Goal: Task Accomplishment & Management: Use online tool/utility

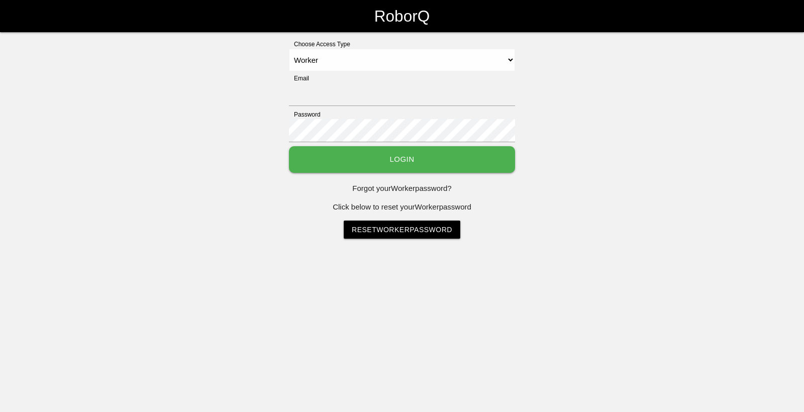
select select "Worker"
click at [323, 101] on input "Email" at bounding box center [402, 94] width 226 height 23
type input "[EMAIL_ADDRESS][DOMAIN_NAME]"
select select "Worker"
drag, startPoint x: 357, startPoint y: 108, endPoint x: 358, endPoint y: 102, distance: 6.6
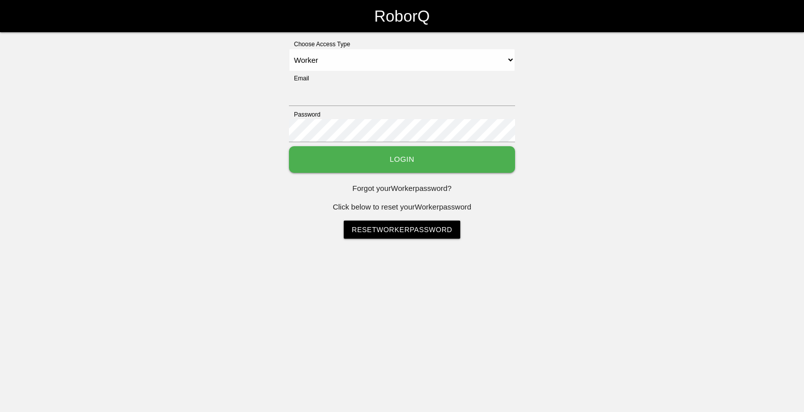
click at [358, 106] on div "Email" at bounding box center [402, 92] width 226 height 36
click at [358, 102] on input "Email" at bounding box center [402, 94] width 226 height 23
type input "[EMAIL_ADDRESS][DOMAIN_NAME]"
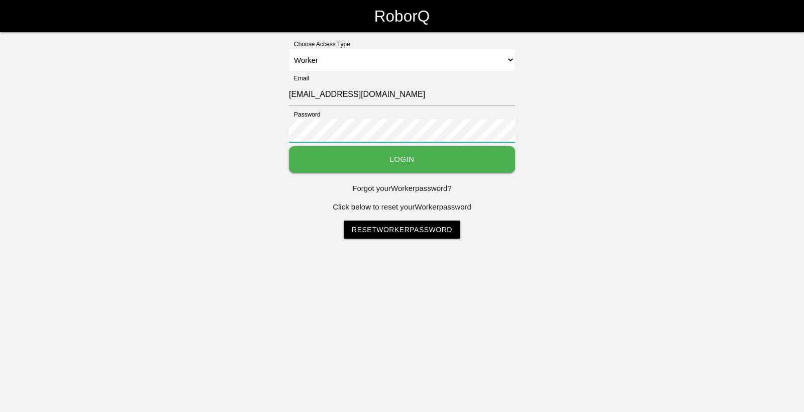
click at [289, 146] on button "Login" at bounding box center [402, 159] width 226 height 27
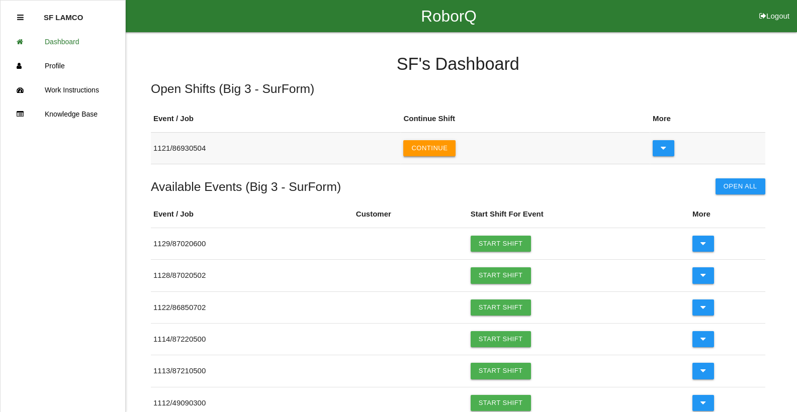
click at [441, 150] on button "Continue" at bounding box center [429, 148] width 52 height 16
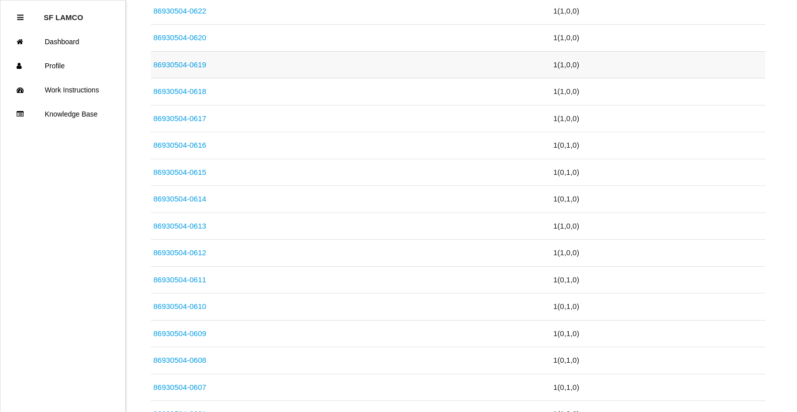
scroll to position [855, 0]
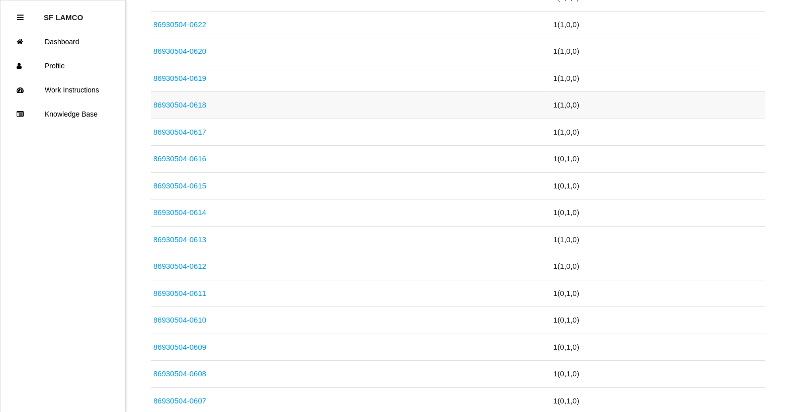
click at [192, 106] on link "86930504-0618" at bounding box center [179, 105] width 53 height 9
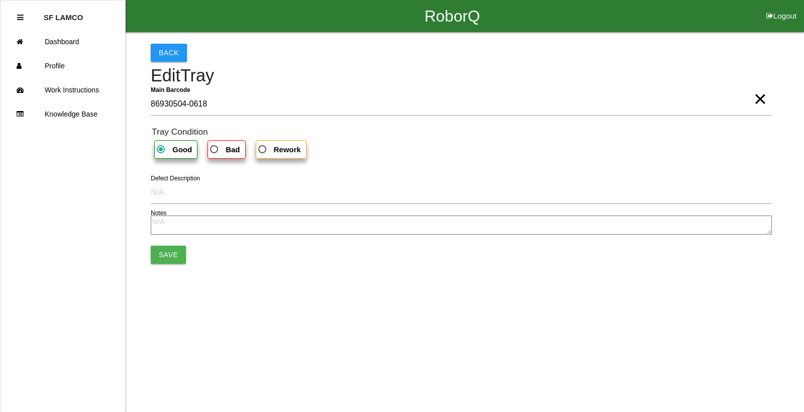
click at [227, 151] on b "Bad" at bounding box center [233, 149] width 14 height 9
click at [215, 150] on input "Bad" at bounding box center [211, 146] width 7 height 7
radio input "true"
click at [166, 252] on button "Save" at bounding box center [168, 255] width 35 height 18
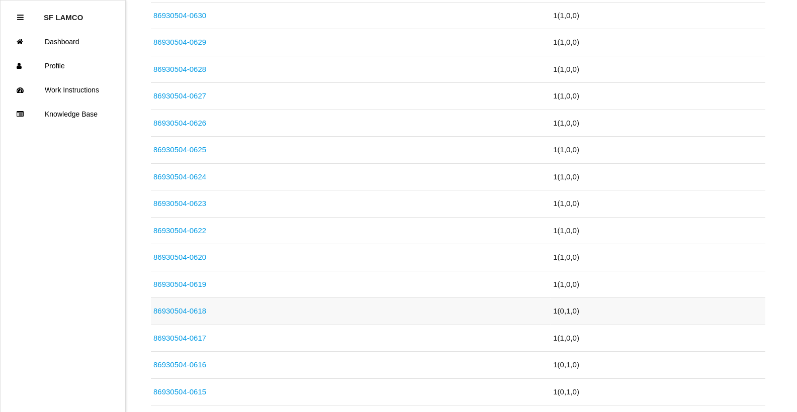
scroll to position [602, 0]
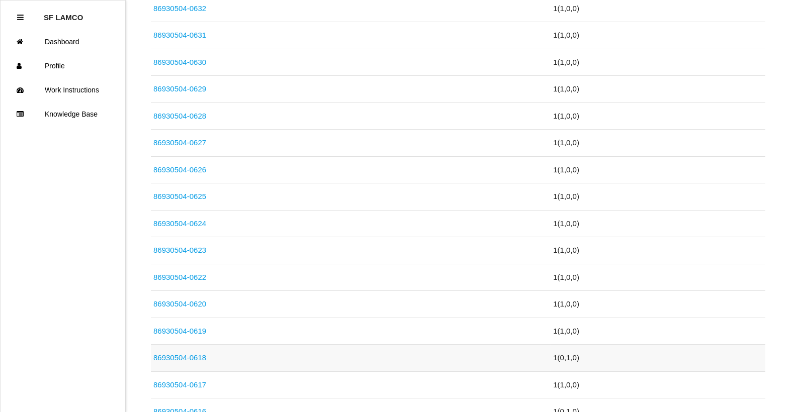
click at [191, 357] on link "86930504-0618" at bounding box center [179, 357] width 53 height 9
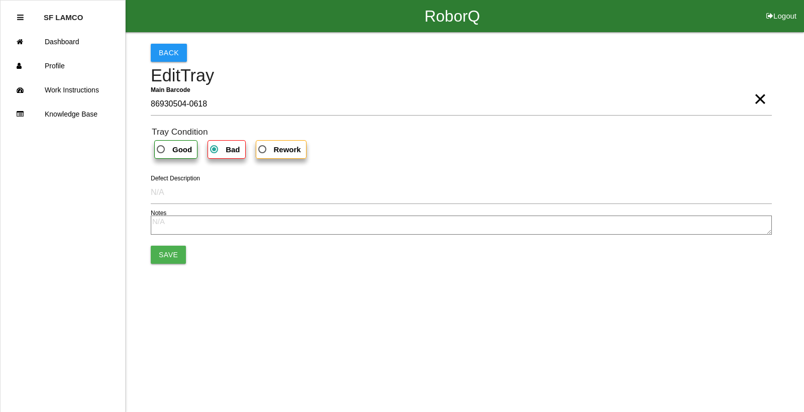
click at [211, 151] on span "Bad" at bounding box center [224, 149] width 32 height 13
click at [211, 150] on input "Bad" at bounding box center [211, 146] width 7 height 7
click at [163, 254] on button "Save" at bounding box center [168, 255] width 35 height 18
